Goal: Find contact information: Find contact information

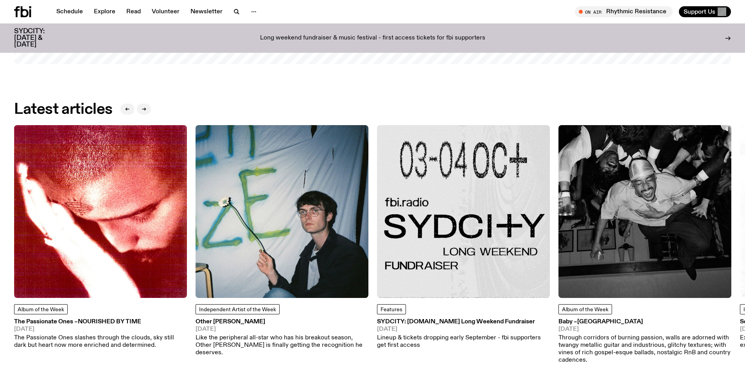
scroll to position [1240, 0]
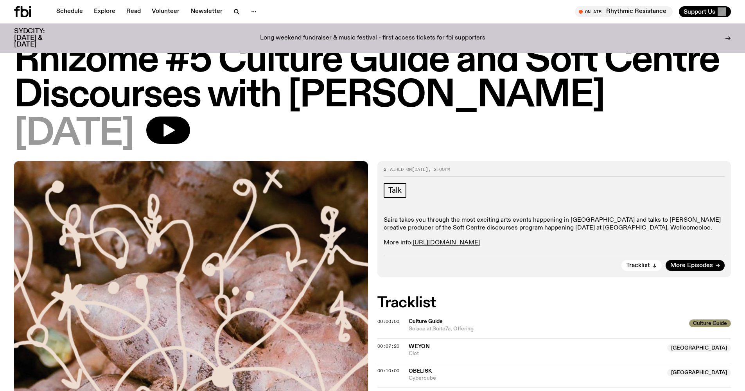
scroll to position [27, 0]
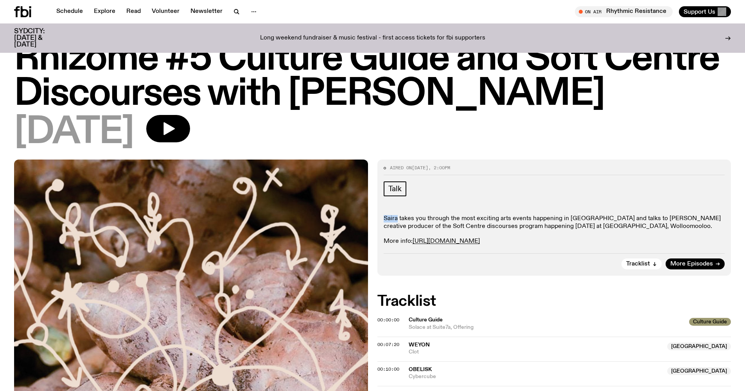
drag, startPoint x: 398, startPoint y: 218, endPoint x: 381, endPoint y: 219, distance: 16.8
click at [381, 218] on div "Aired on 23.08.25 , 2:00pm Talk Saira takes you through the most exciting arts …" at bounding box center [554, 217] width 354 height 116
copy p "Saira"
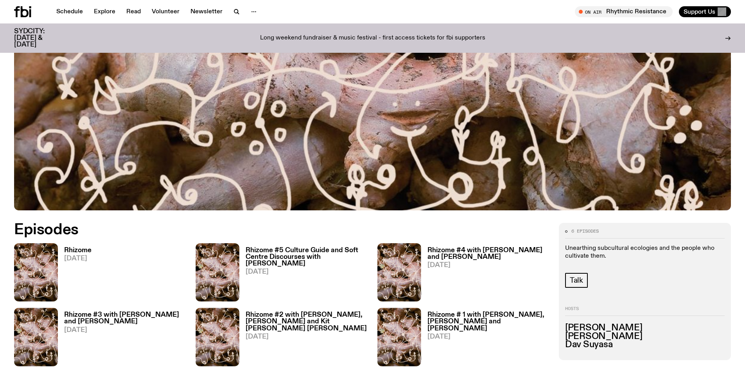
scroll to position [302, 0]
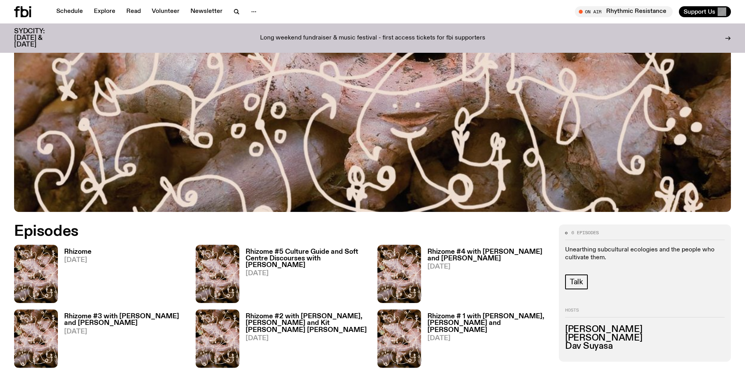
click at [591, 342] on h3 "Dav Suyasa" at bounding box center [644, 346] width 159 height 9
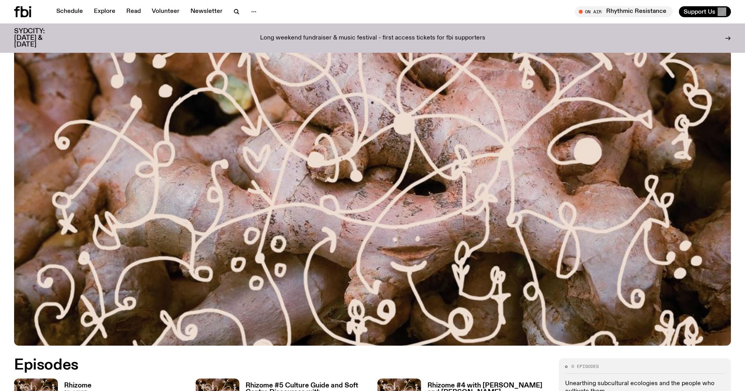
scroll to position [423, 0]
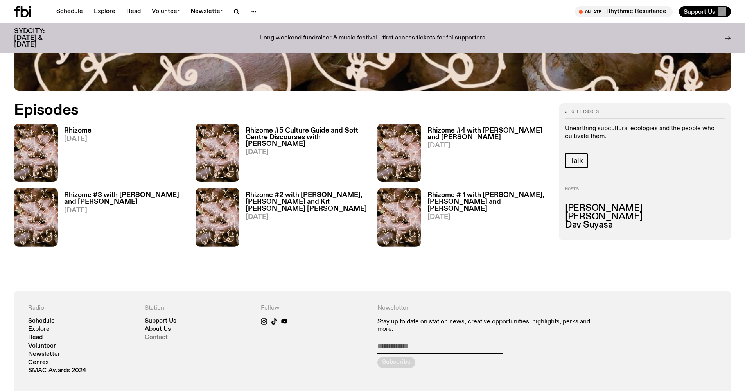
click at [156, 339] on link "Contact" at bounding box center [156, 338] width 23 height 6
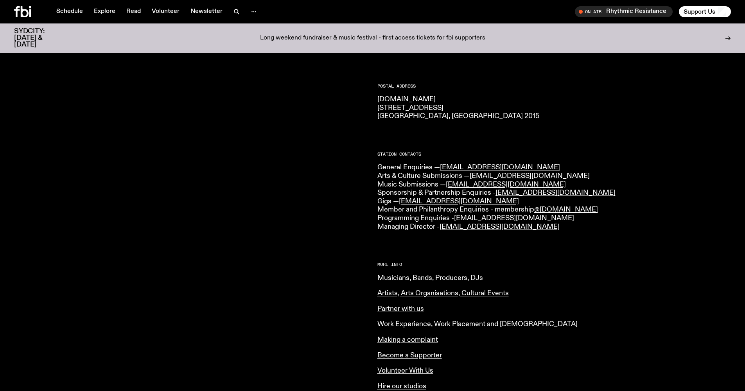
scroll to position [164, 0]
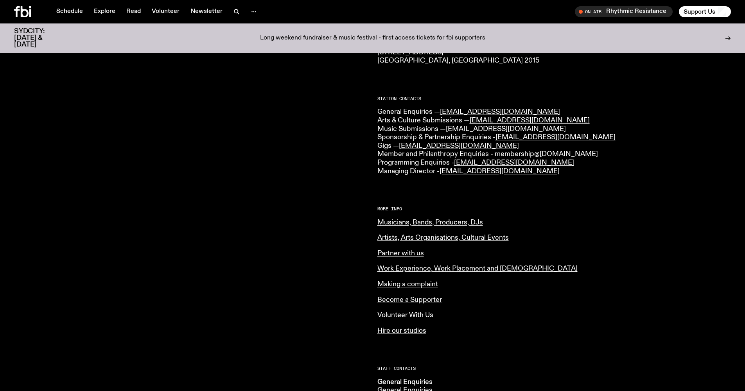
click at [270, 0] on div "Schedule Explore Read Volunteer Newsletter On Air Rhythmic Resistance Tune in l…" at bounding box center [372, 11] width 745 height 23
